Goal: Task Accomplishment & Management: Complete application form

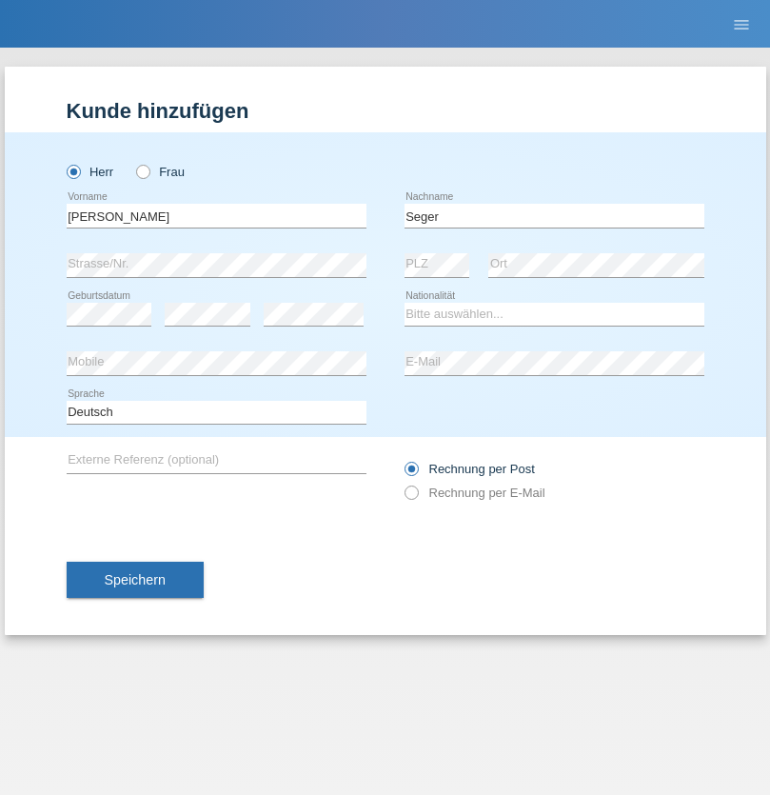
type input "[PERSON_NAME]"
select select "CH"
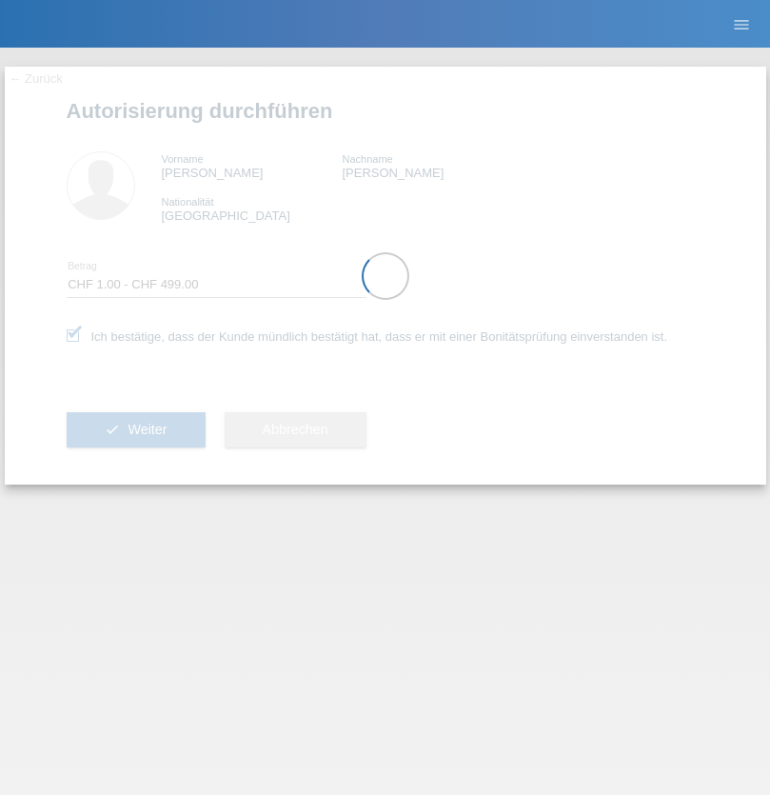
select select "1"
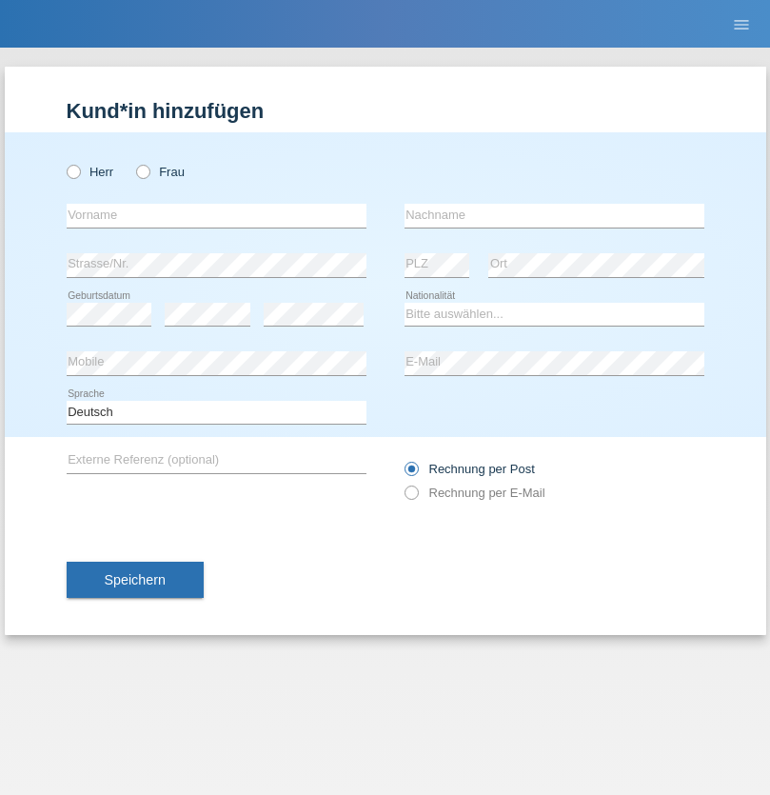
radio input "true"
click at [216, 215] on input "text" at bounding box center [217, 216] width 300 height 24
type input "[PERSON_NAME]"
click at [554, 215] on input "text" at bounding box center [555, 216] width 300 height 24
type input "Pecoraro"
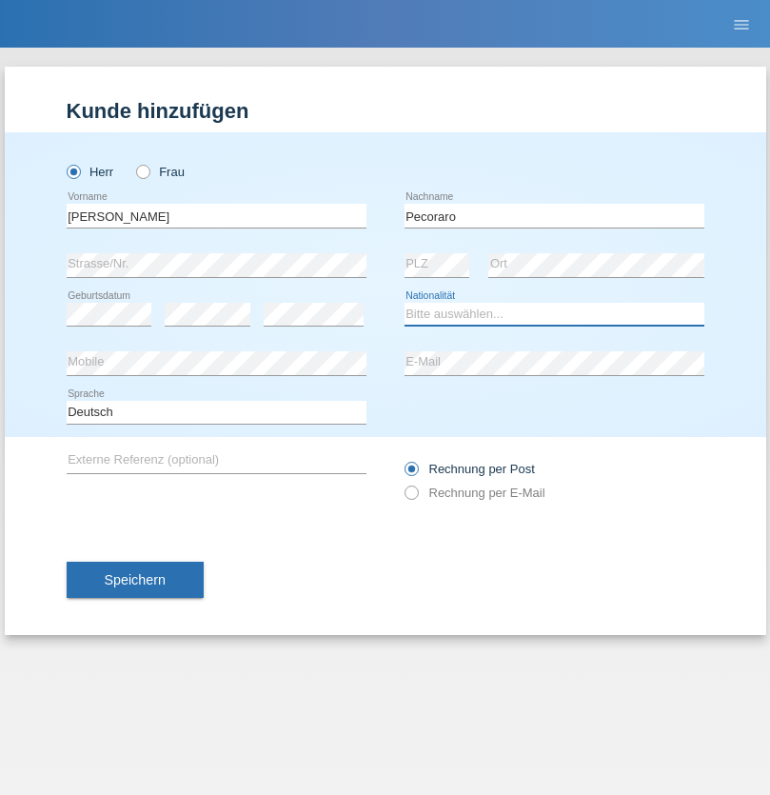
select select "CH"
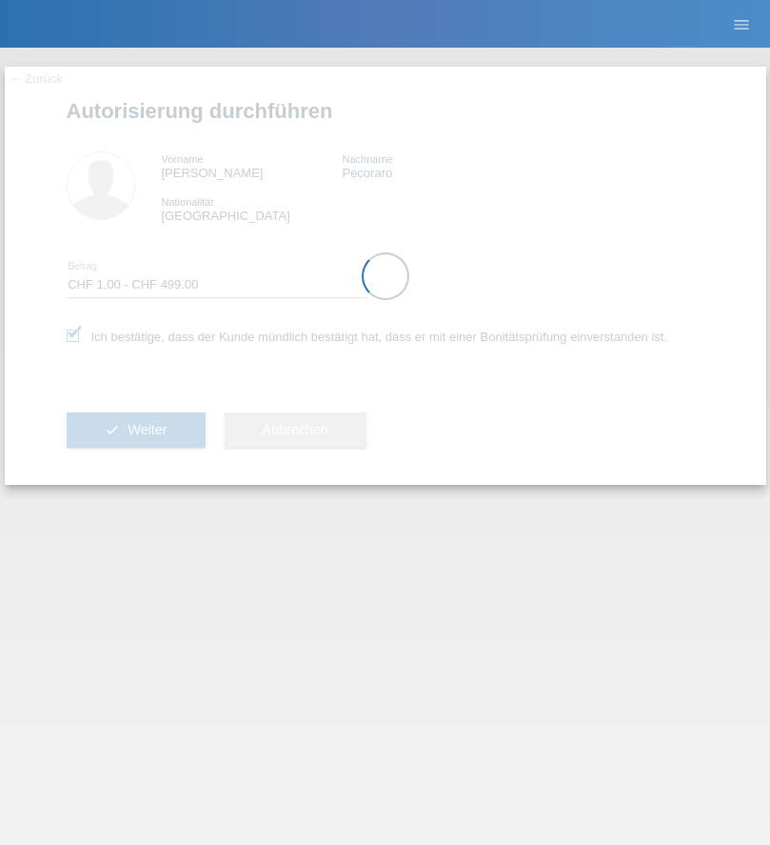
select select "1"
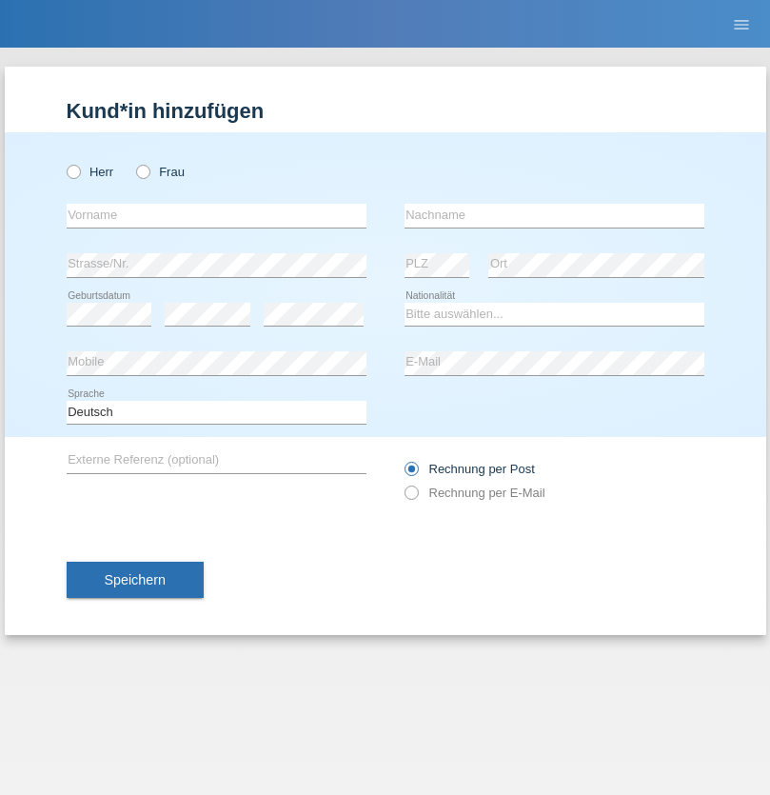
radio input "true"
click at [216, 215] on input "text" at bounding box center [217, 216] width 300 height 24
type input "[PERSON_NAME]"
click at [554, 215] on input "text" at bounding box center [555, 216] width 300 height 24
type input "Tinner"
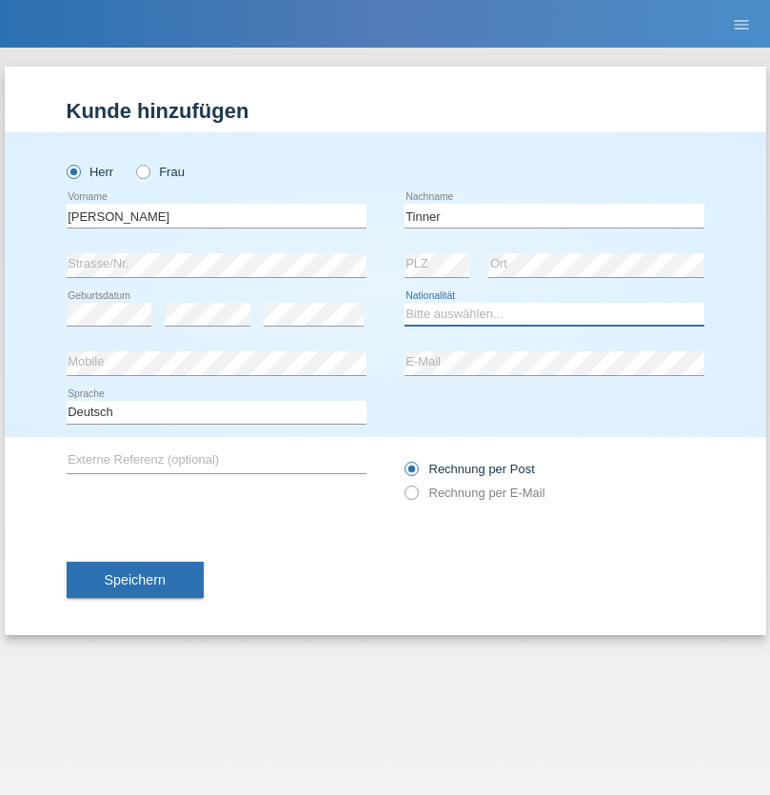
select select "CH"
radio input "true"
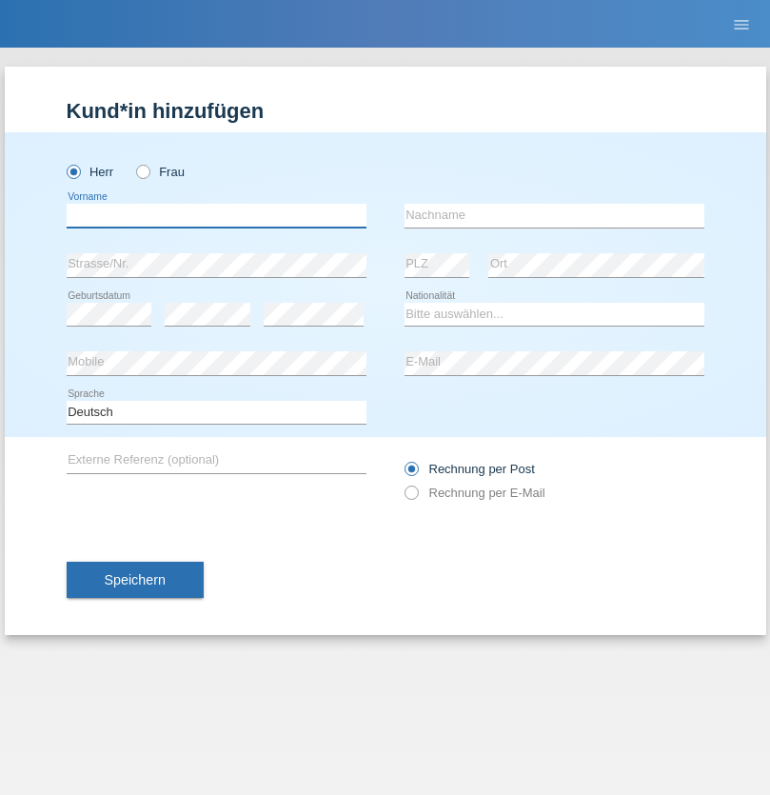
click at [216, 215] on input "text" at bounding box center [217, 216] width 300 height 24
type input "firat"
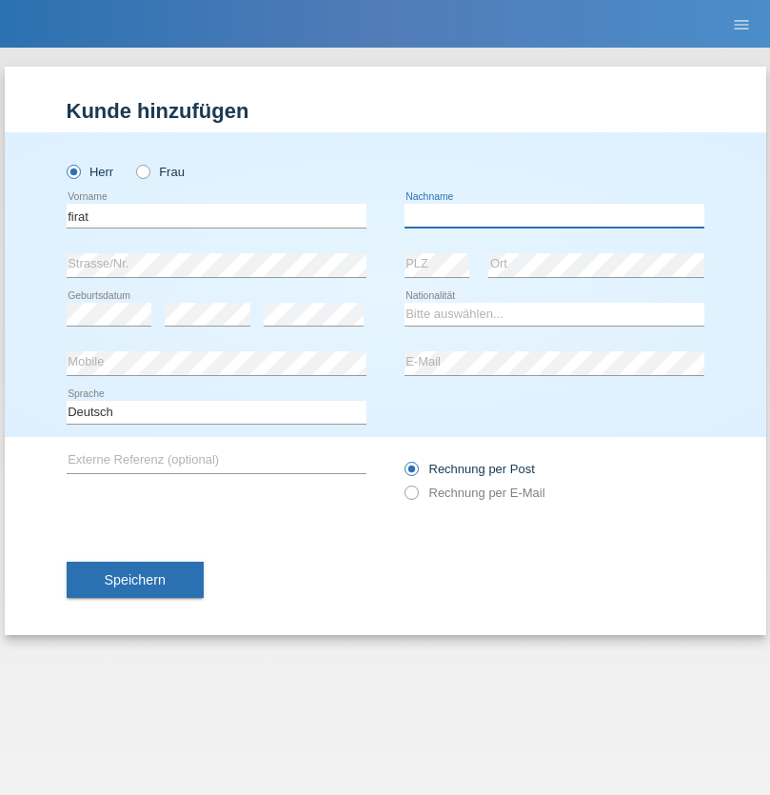
click at [554, 215] on input "text" at bounding box center [555, 216] width 300 height 24
type input "kara"
select select "CH"
